Goal: Navigation & Orientation: Find specific page/section

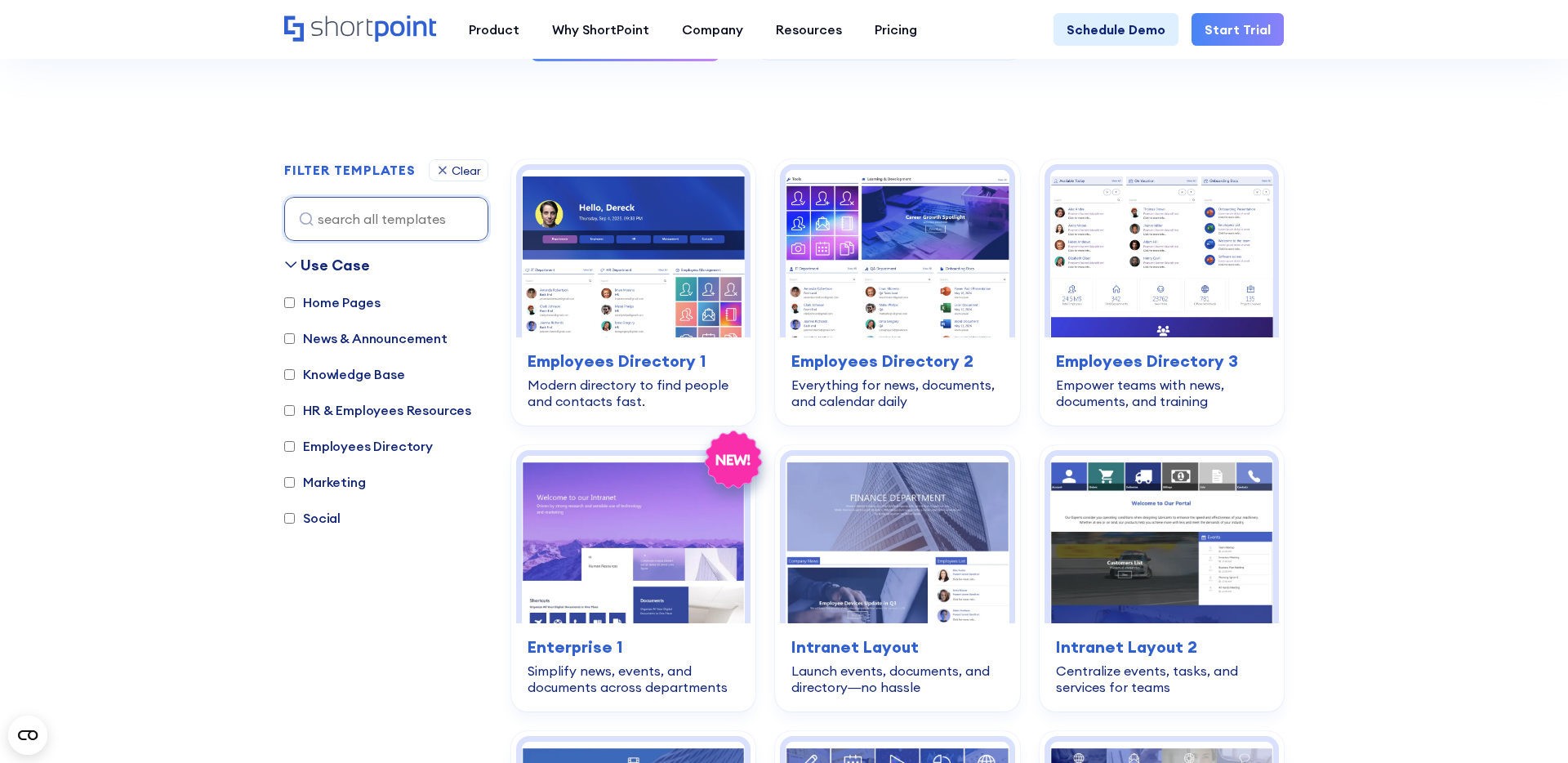
scroll to position [414, 0]
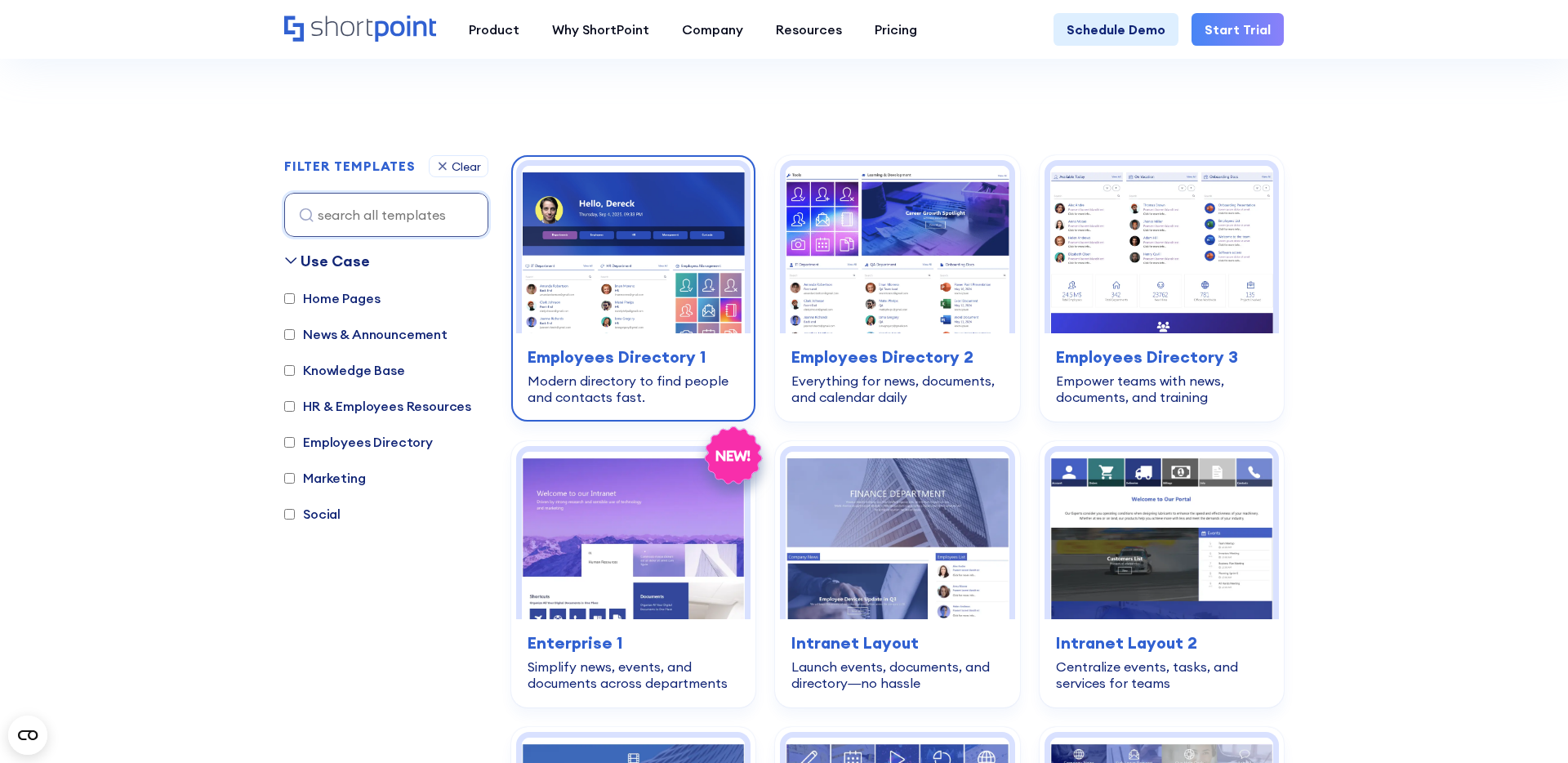
click at [594, 256] on img at bounding box center [633, 249] width 223 height 167
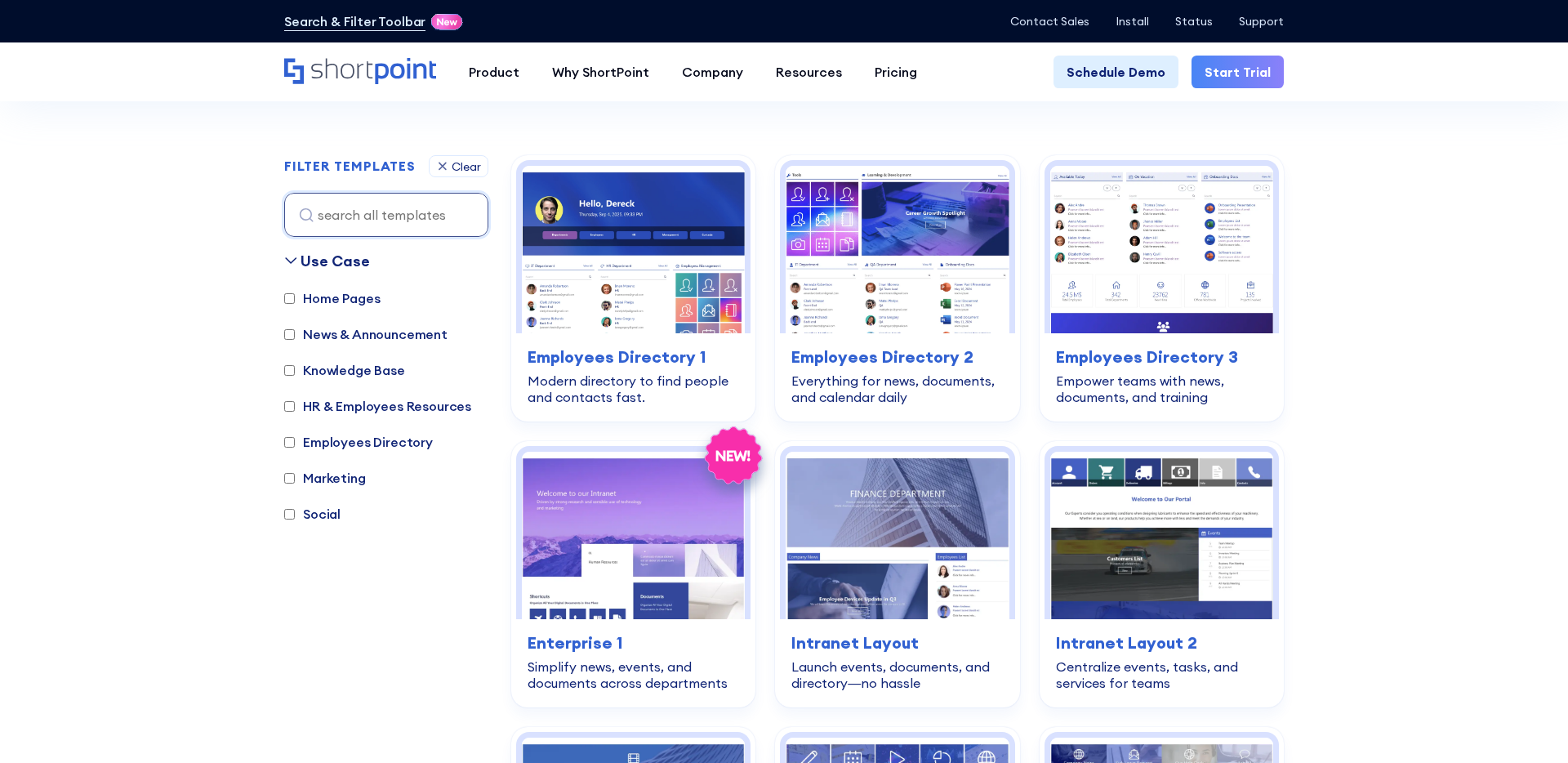
scroll to position [414, 0]
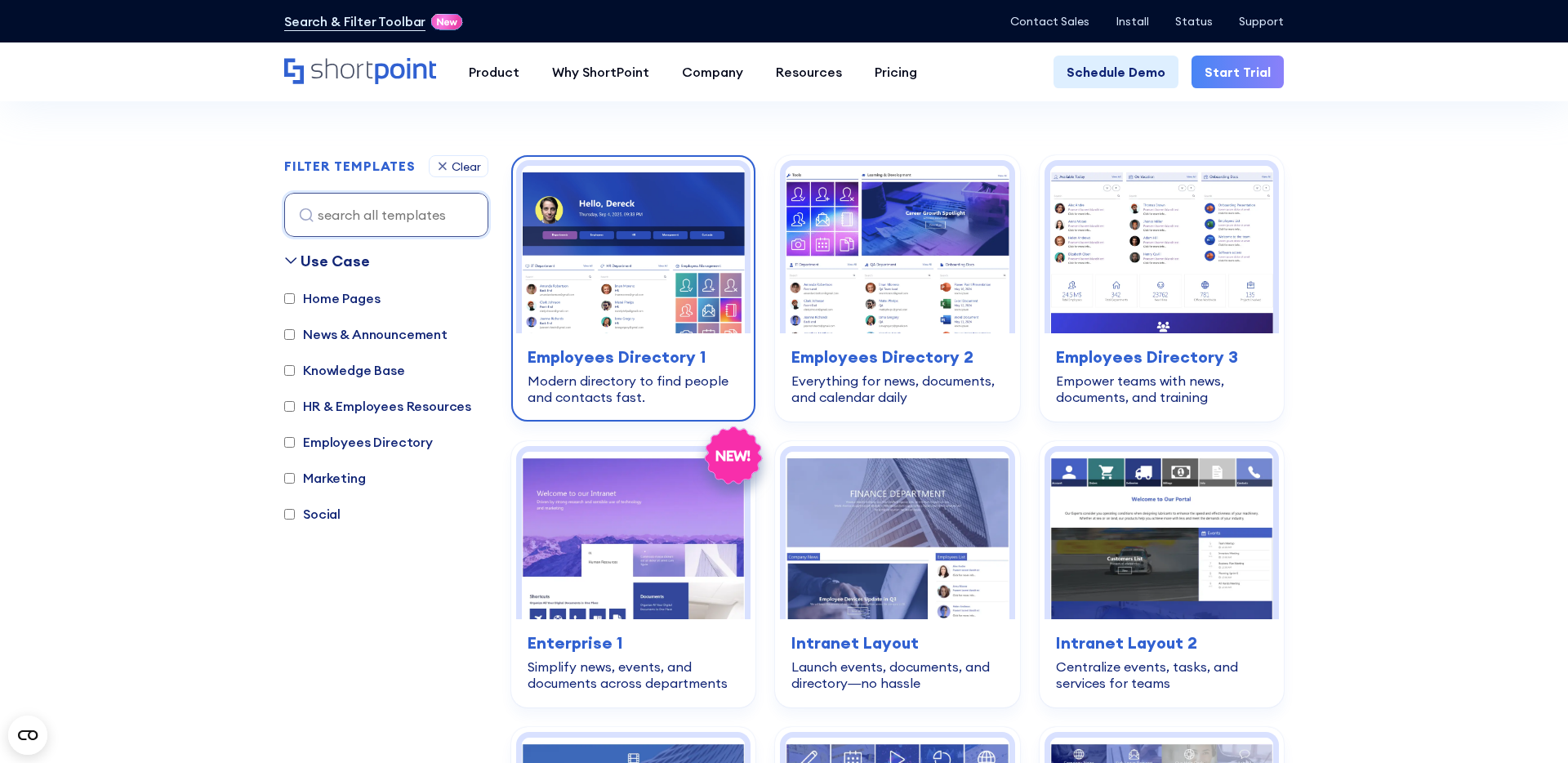
click at [632, 286] on img at bounding box center [633, 249] width 223 height 167
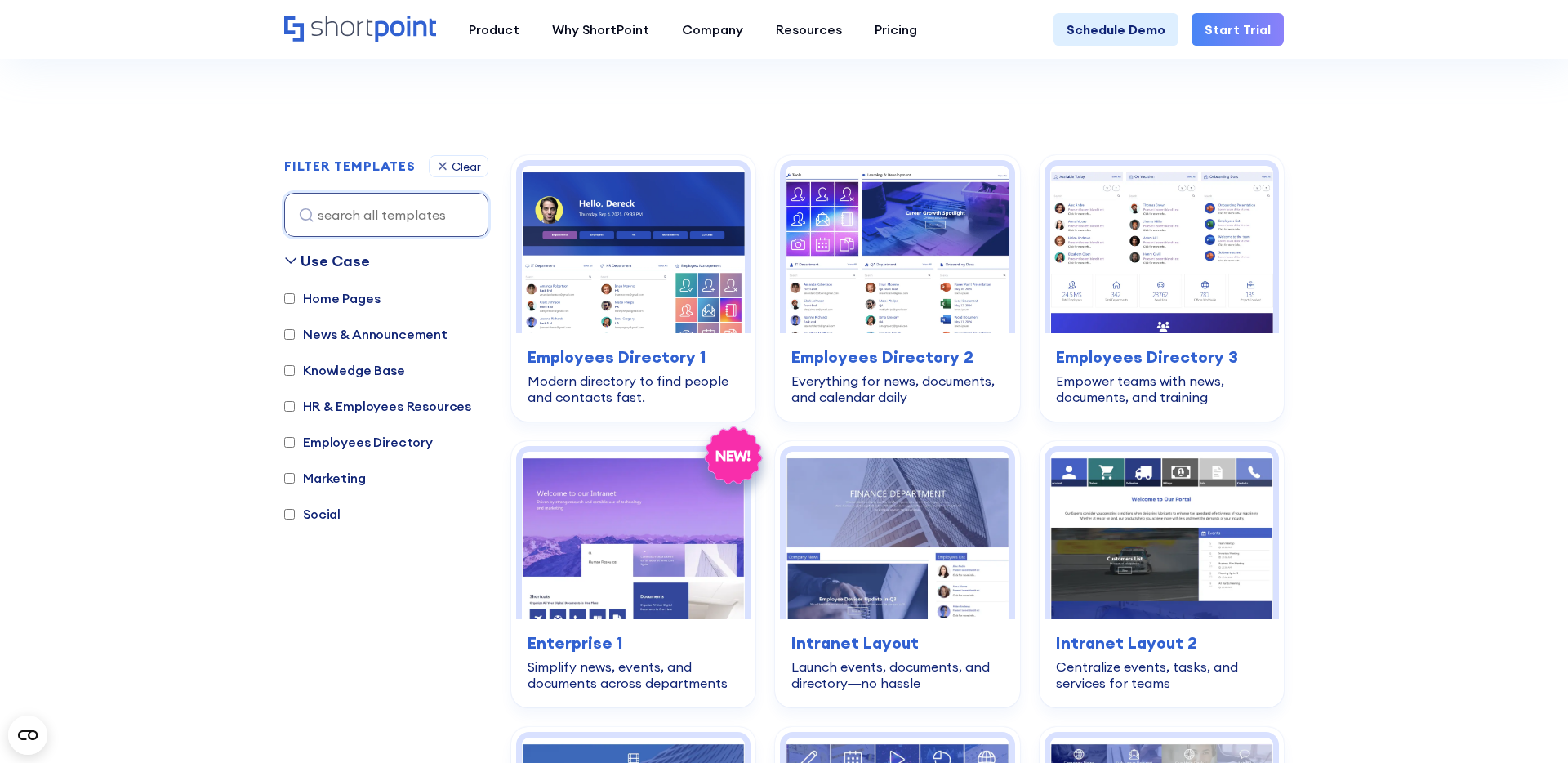
scroll to position [414, 0]
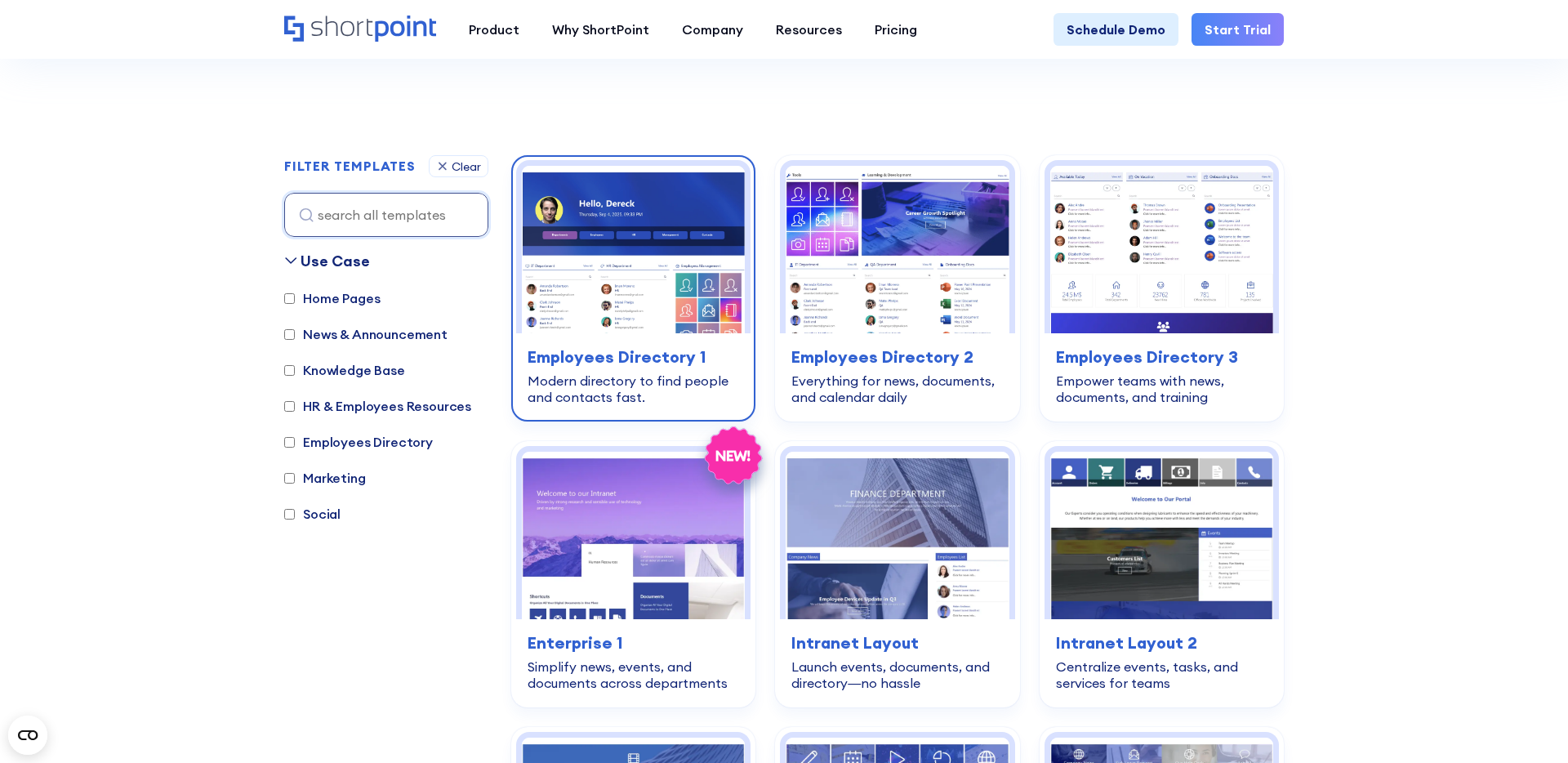
click at [681, 338] on div "employees-directory Employees Directory 1 Modern directory to find people and c…" at bounding box center [633, 374] width 234 height 83
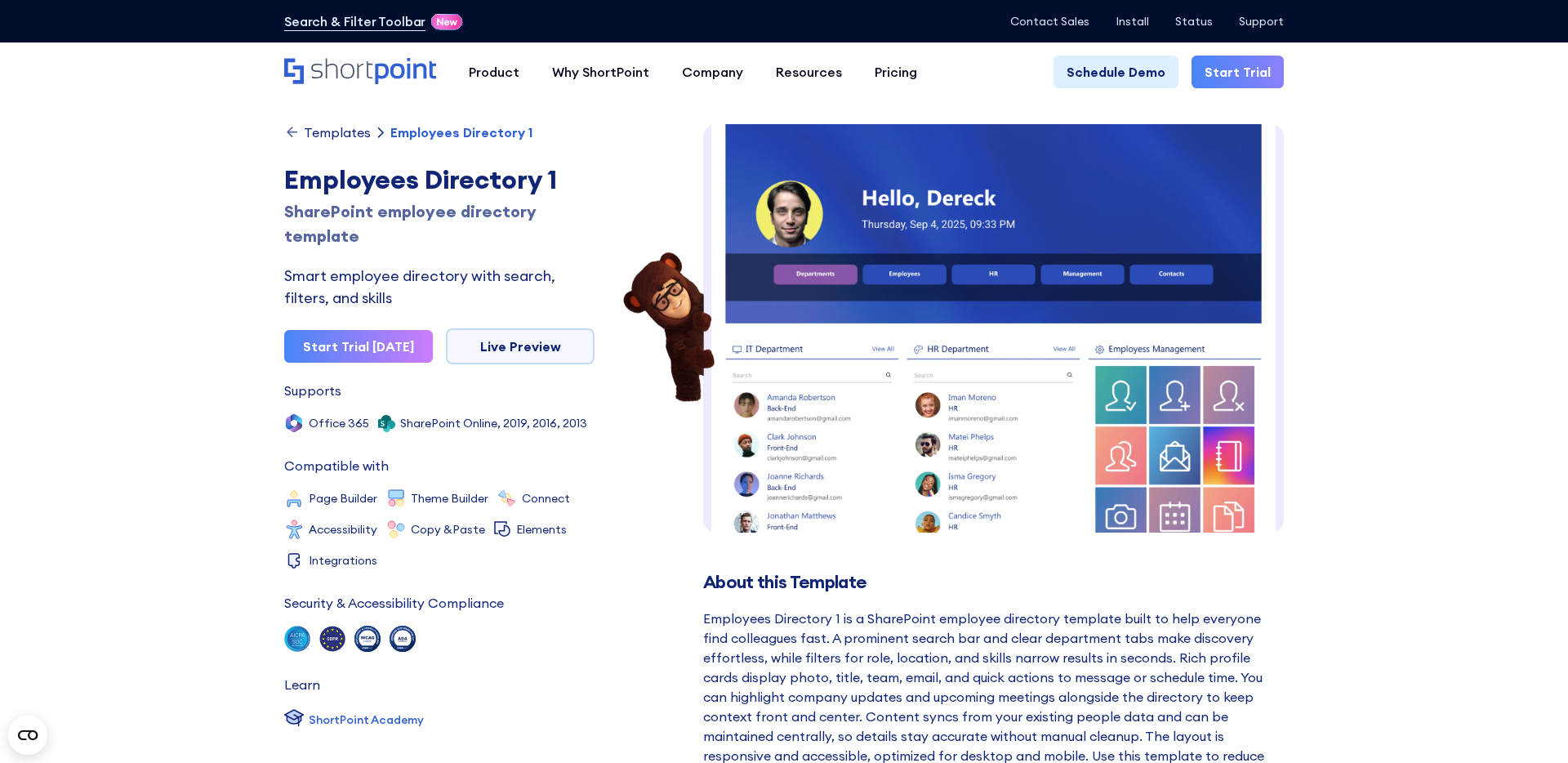
scroll to position [25, 0]
click at [877, 302] on img at bounding box center [992, 566] width 580 height 933
